Goal: Find specific page/section: Find specific page/section

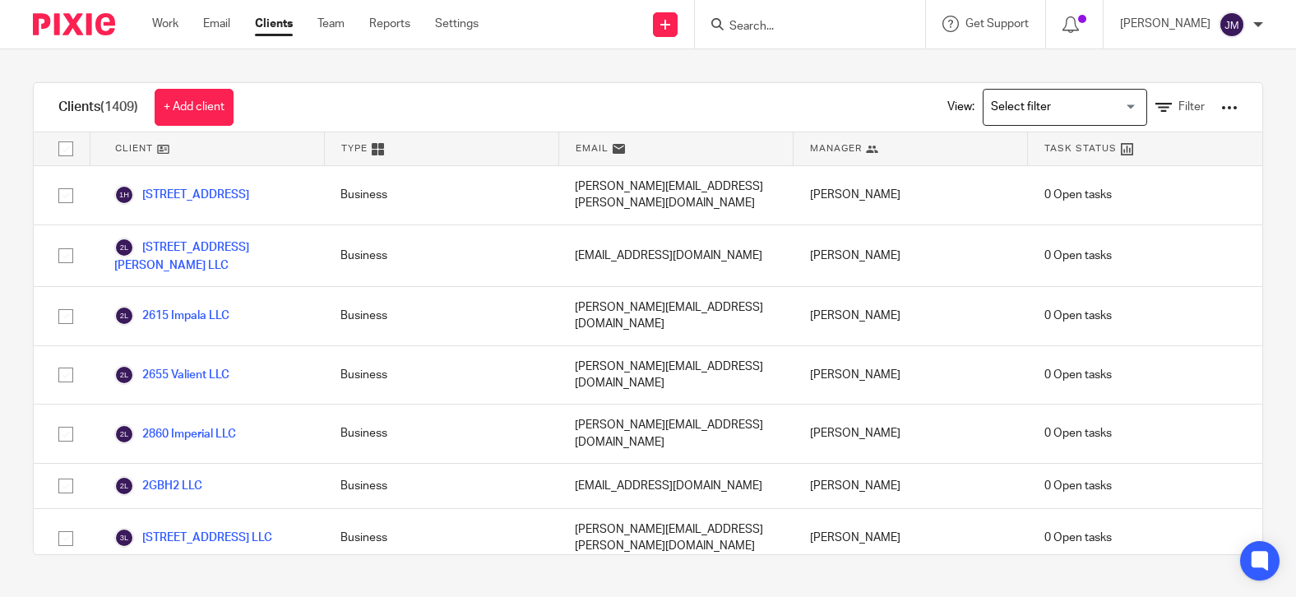
click at [800, 38] on div at bounding box center [810, 24] width 230 height 49
click at [790, 12] on div at bounding box center [810, 24] width 230 height 49
click at [790, 22] on form at bounding box center [815, 24] width 175 height 21
click at [786, 28] on input "Search" at bounding box center [802, 27] width 148 height 15
drag, startPoint x: 846, startPoint y: 15, endPoint x: 742, endPoint y: 16, distance: 103.7
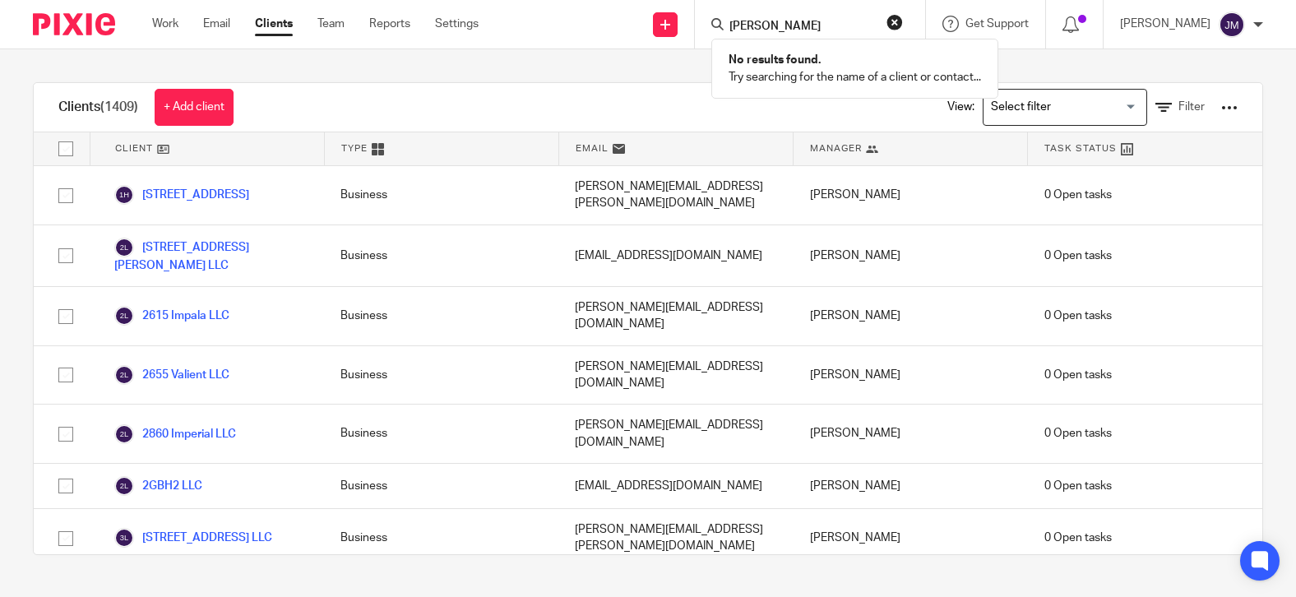
click at [742, 16] on div "[PERSON_NAME]" at bounding box center [808, 24] width 192 height 21
drag, startPoint x: 786, startPoint y: 22, endPoint x: 726, endPoint y: 19, distance: 60.1
click at [726, 19] on div "[PERSON_NAME] No results found. Try searching for the name of a client or conta…" at bounding box center [810, 24] width 230 height 49
type input "[PERSON_NAME]"
click at [903, 22] on button "reset" at bounding box center [895, 22] width 16 height 16
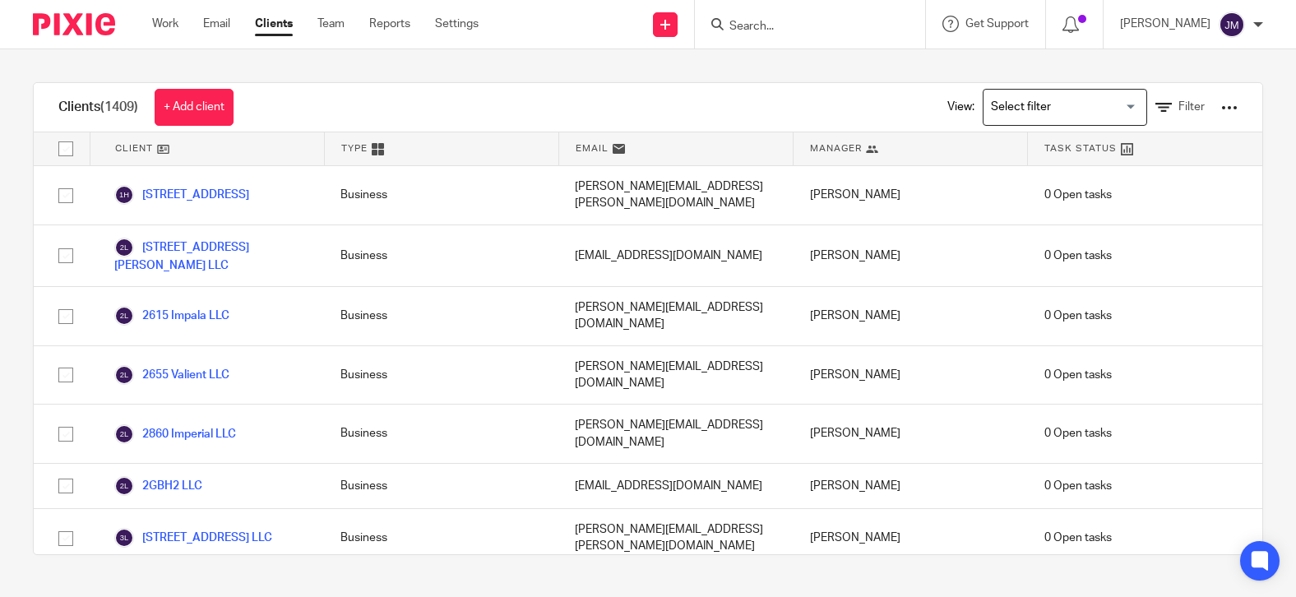
click at [833, 28] on input "Search" at bounding box center [802, 27] width 148 height 15
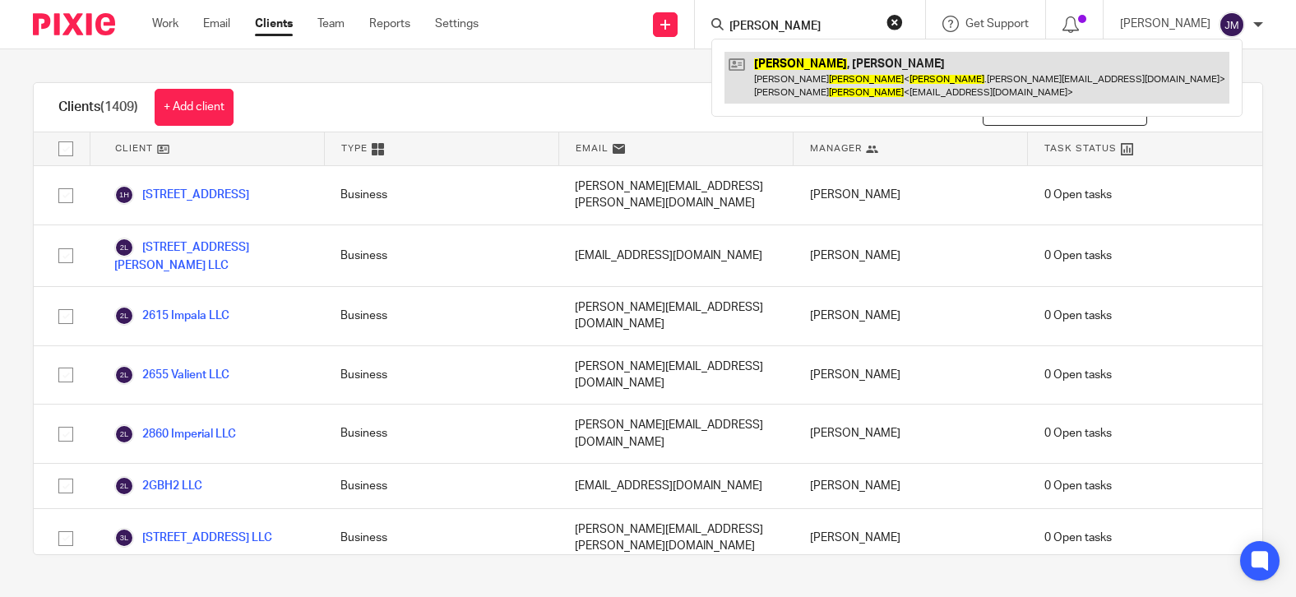
type input "[PERSON_NAME]"
click at [846, 79] on link at bounding box center [977, 77] width 505 height 51
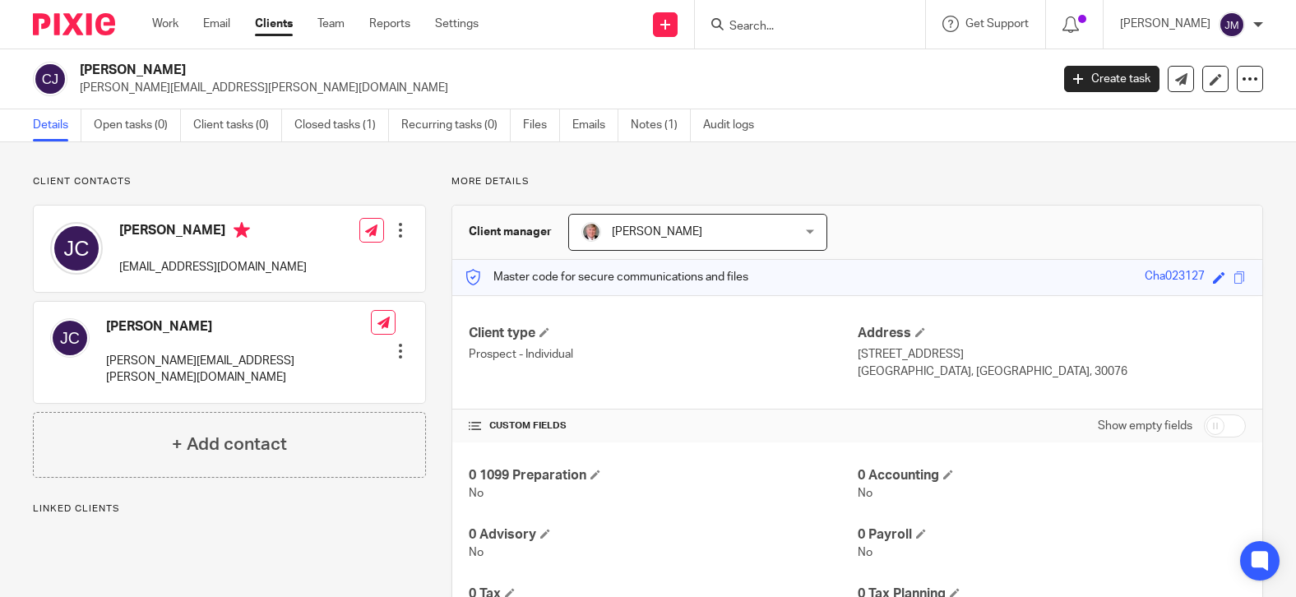
click at [322, 241] on div "[PERSON_NAME] [EMAIL_ADDRESS][DOMAIN_NAME] Edit contact Create client from cont…" at bounding box center [230, 249] width 392 height 86
